Goal: Register for event/course

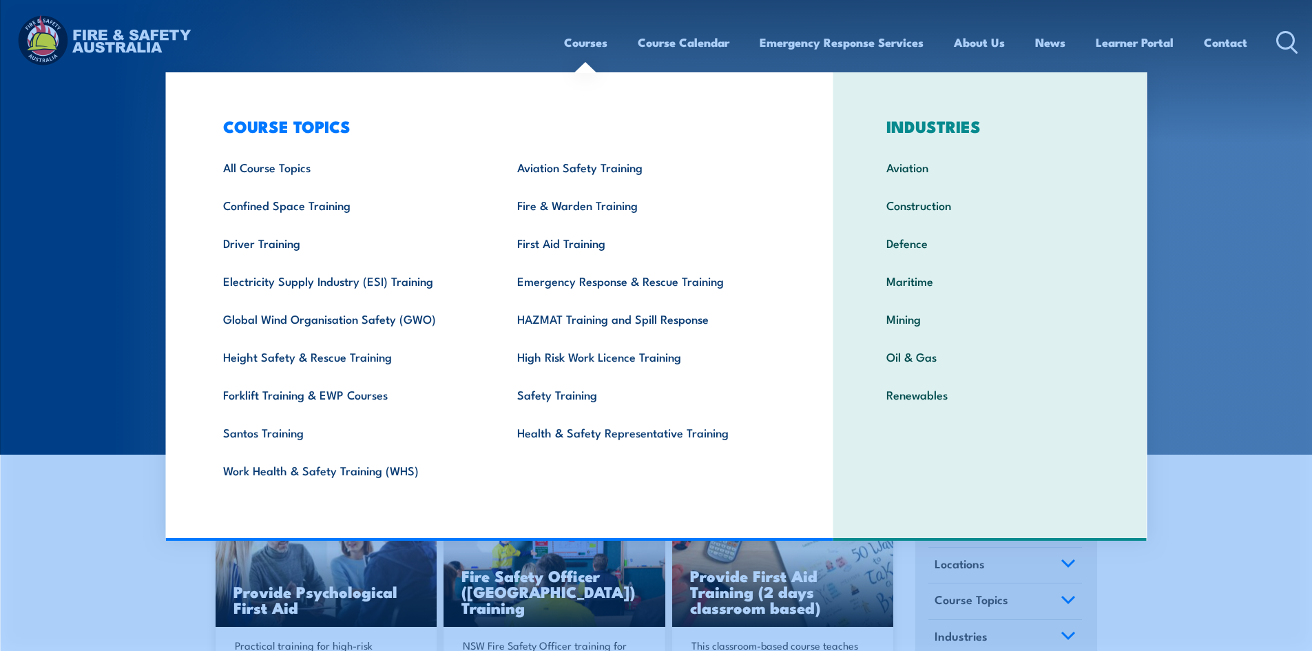
click at [1217, 295] on section "COURSES Find a course thats right for you and your team. We can train on your w…" at bounding box center [656, 227] width 1312 height 455
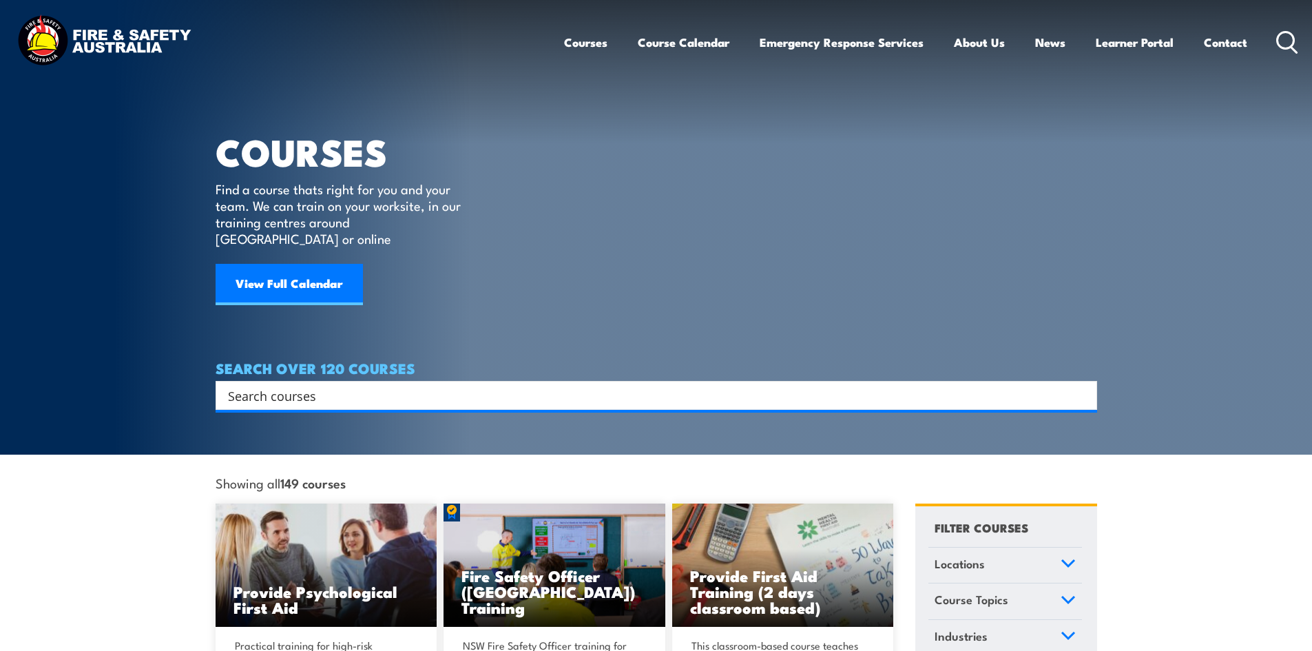
click at [508, 385] on input "Search input" at bounding box center [647, 395] width 839 height 21
type input "warden"
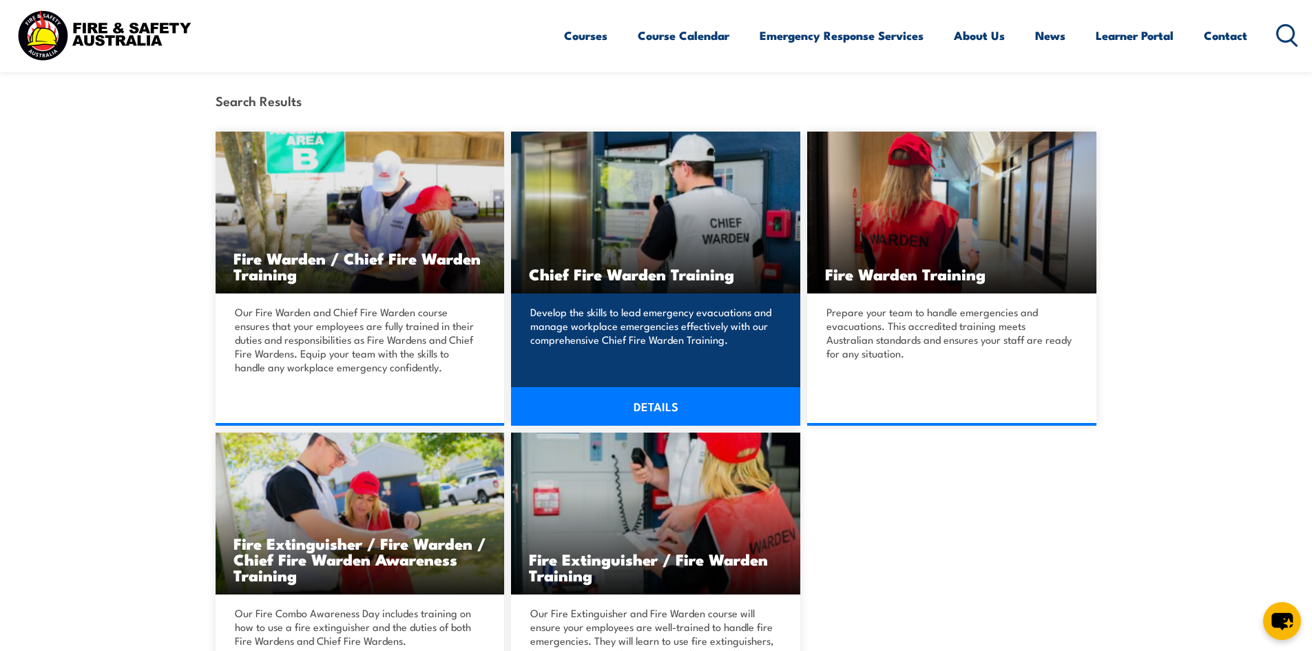
scroll to position [344, 0]
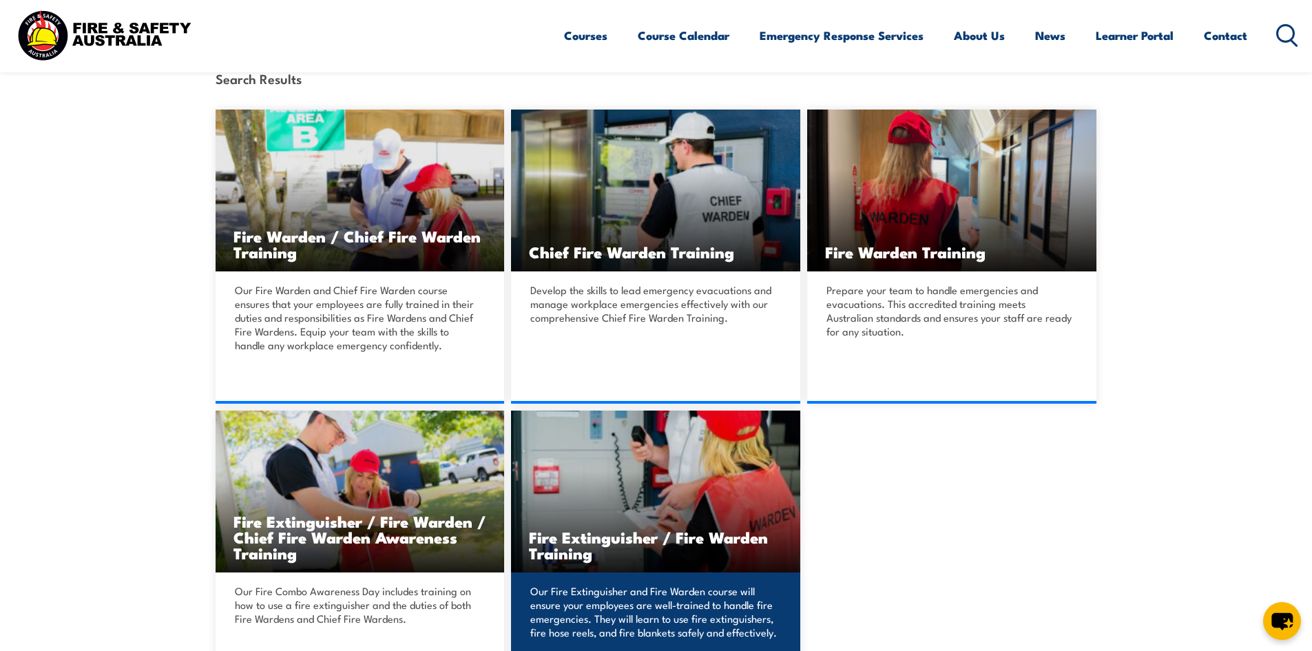
click at [696, 512] on img at bounding box center [655, 491] width 289 height 162
